Goal: Transaction & Acquisition: Purchase product/service

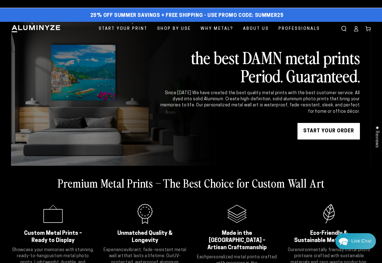
click at [322, 130] on link "START YOUR Order" at bounding box center [328, 131] width 62 height 17
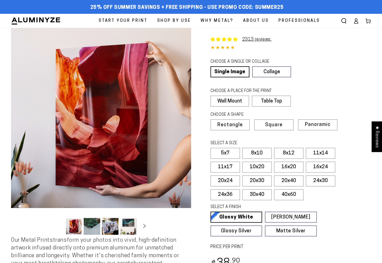
select select "**********"
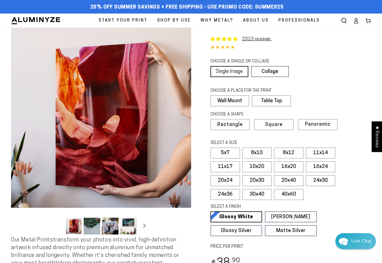
click at [226, 71] on link "Single Image" at bounding box center [229, 71] width 38 height 11
click at [280, 102] on label "Table Top" at bounding box center [271, 100] width 38 height 11
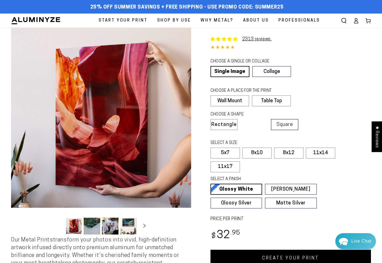
click at [287, 125] on span "Square" at bounding box center [284, 124] width 17 height 5
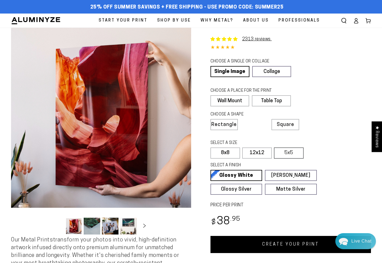
click at [292, 155] on label "5x5" at bounding box center [289, 152] width 30 height 11
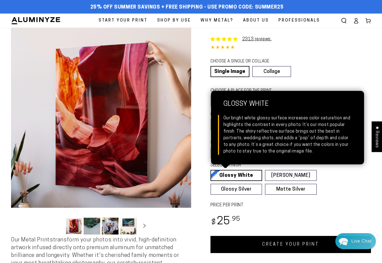
click at [250, 175] on link "Glossy White Glossy White Our bright white glossy surface increases color satur…" at bounding box center [236, 175] width 52 height 11
